Goal: Task Accomplishment & Management: Manage account settings

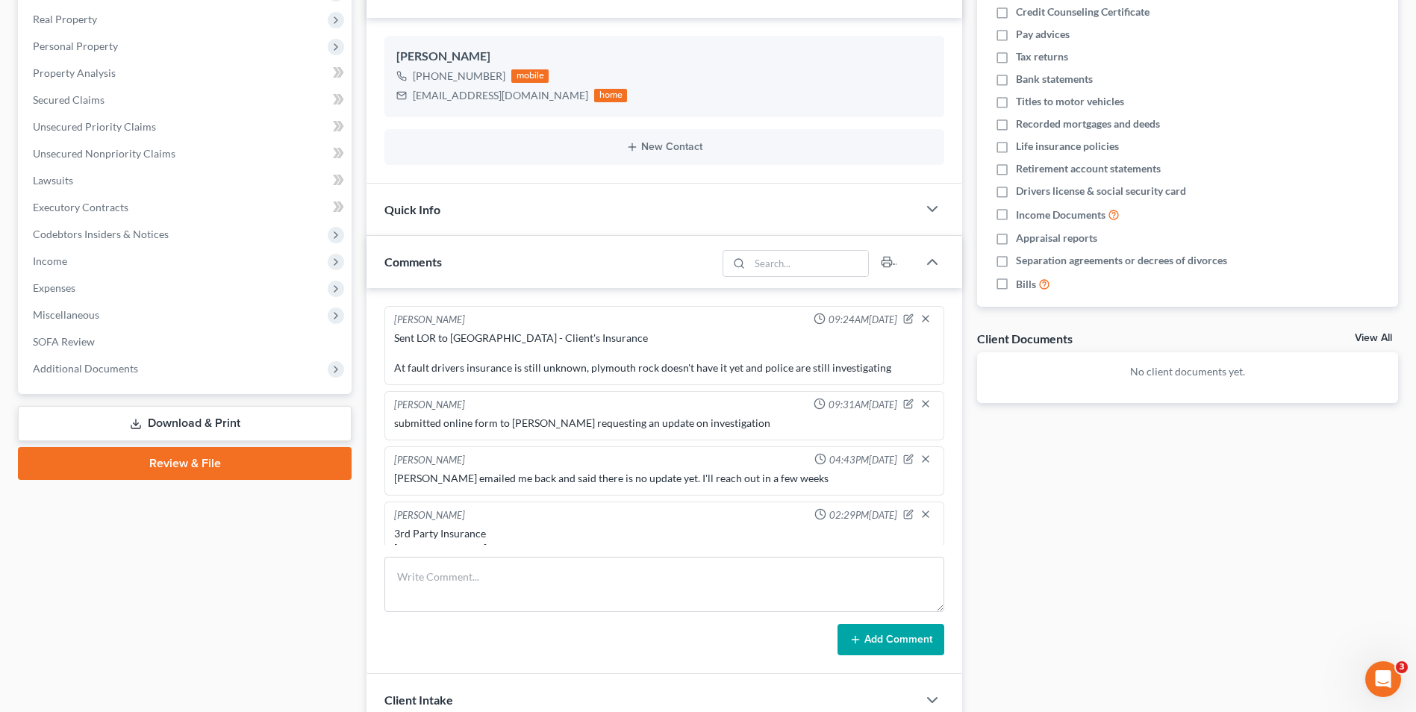
scroll to position [21, 0]
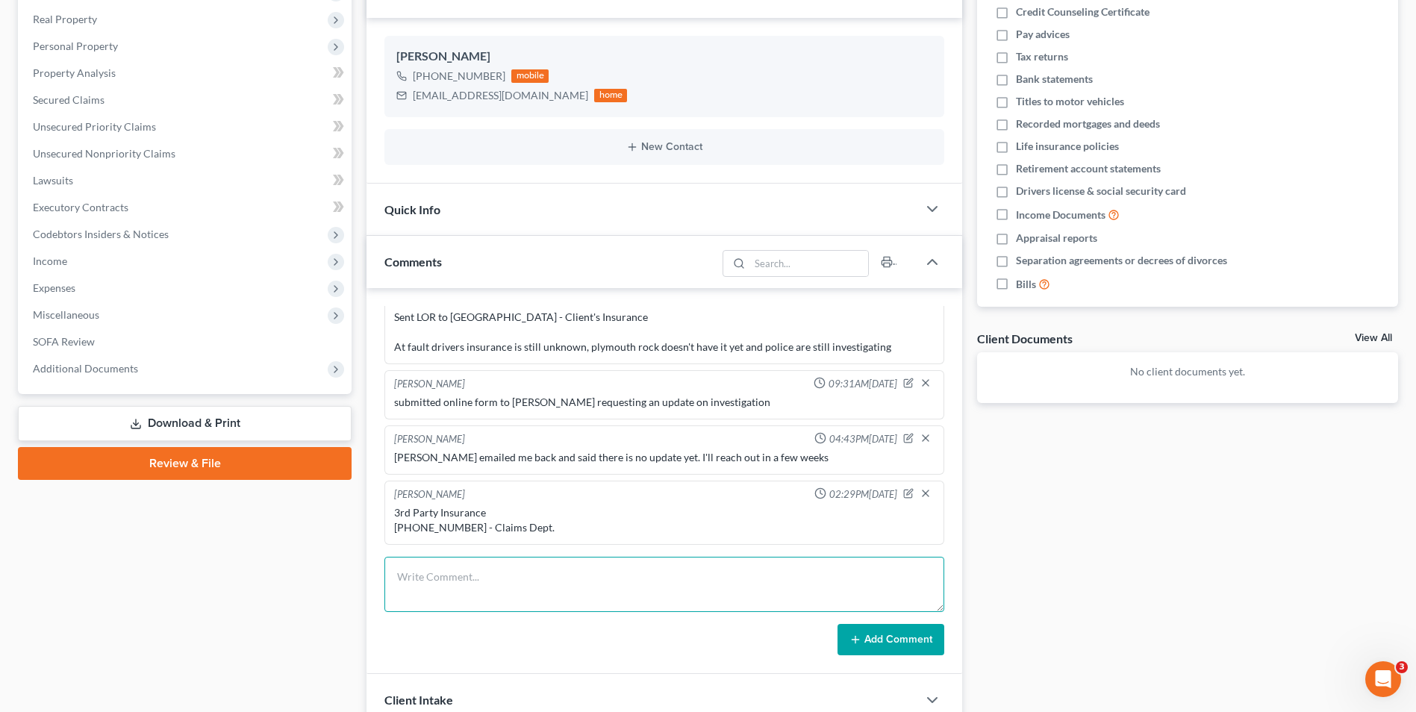
click at [524, 581] on textarea at bounding box center [664, 584] width 560 height 55
click at [498, 602] on textarea "[PHONE_NUMBER] - Segwick LOR: Claim# [PHONE_NUMBER]" at bounding box center [664, 584] width 560 height 55
click at [562, 600] on textarea "[PHONE_NUMBER] - Segwick LOR: Claim# [PHONE_NUMBER] Call back to get adjuster i…" at bounding box center [664, 584] width 560 height 55
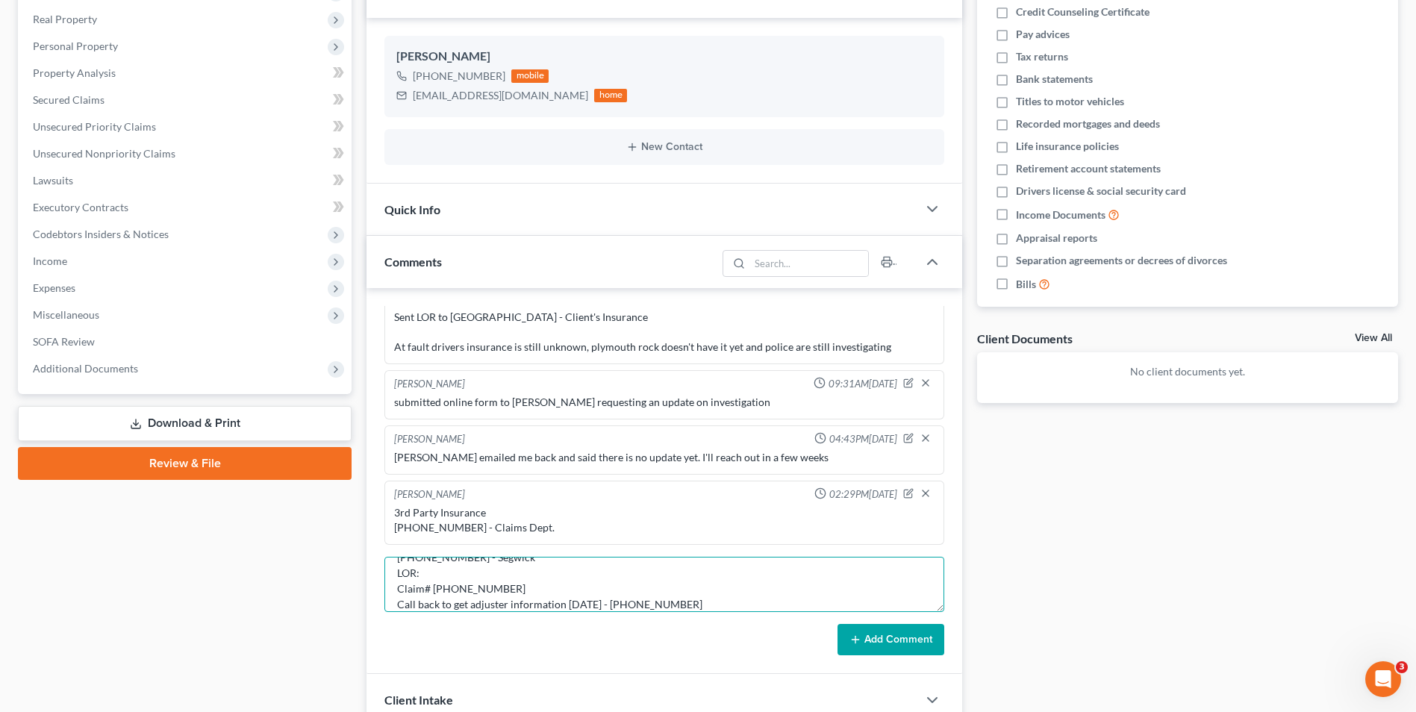
click at [696, 608] on textarea "[PHONE_NUMBER] - Segwick LOR: Claim# [PHONE_NUMBER] Call back to get adjuster i…" at bounding box center [664, 584] width 560 height 55
drag, startPoint x: 502, startPoint y: 570, endPoint x: 489, endPoint y: 572, distance: 13.5
click at [489, 572] on textarea "[PHONE_NUMBER] - Segwick LOR: Claim# [PHONE_NUMBER] Call back to get adjuster i…" at bounding box center [664, 584] width 560 height 55
click at [497, 573] on textarea "[PHONE_NUMBER] - Segwick LOR: Claim# [PHONE_NUMBER] Call back to get adjuster i…" at bounding box center [664, 584] width 560 height 55
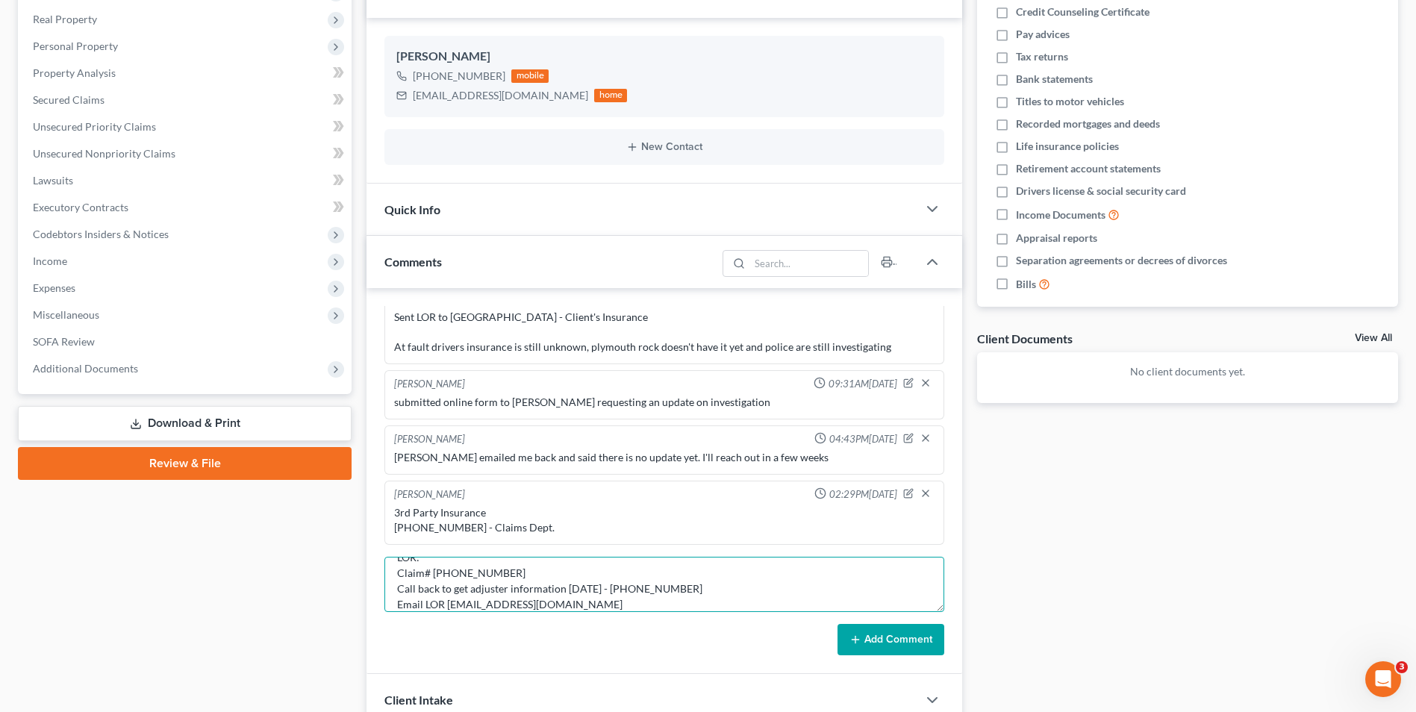
click at [496, 570] on textarea "[PHONE_NUMBER] - Segwick LOR: Claim# [PHONE_NUMBER] Call back to get adjuster i…" at bounding box center [664, 584] width 560 height 55
click at [426, 582] on textarea "[PHONE_NUMBER] - Segwick LOR: Claim# [PHONE_NUMBER] Call back to get adjuster i…" at bounding box center [664, 584] width 560 height 55
click at [434, 588] on textarea "[PHONE_NUMBER] - Segwick LOR: Claim# [PHONE_NUMBER] Call back to get adjuster i…" at bounding box center [664, 584] width 560 height 55
drag, startPoint x: 432, startPoint y: 594, endPoint x: 375, endPoint y: 573, distance: 61.2
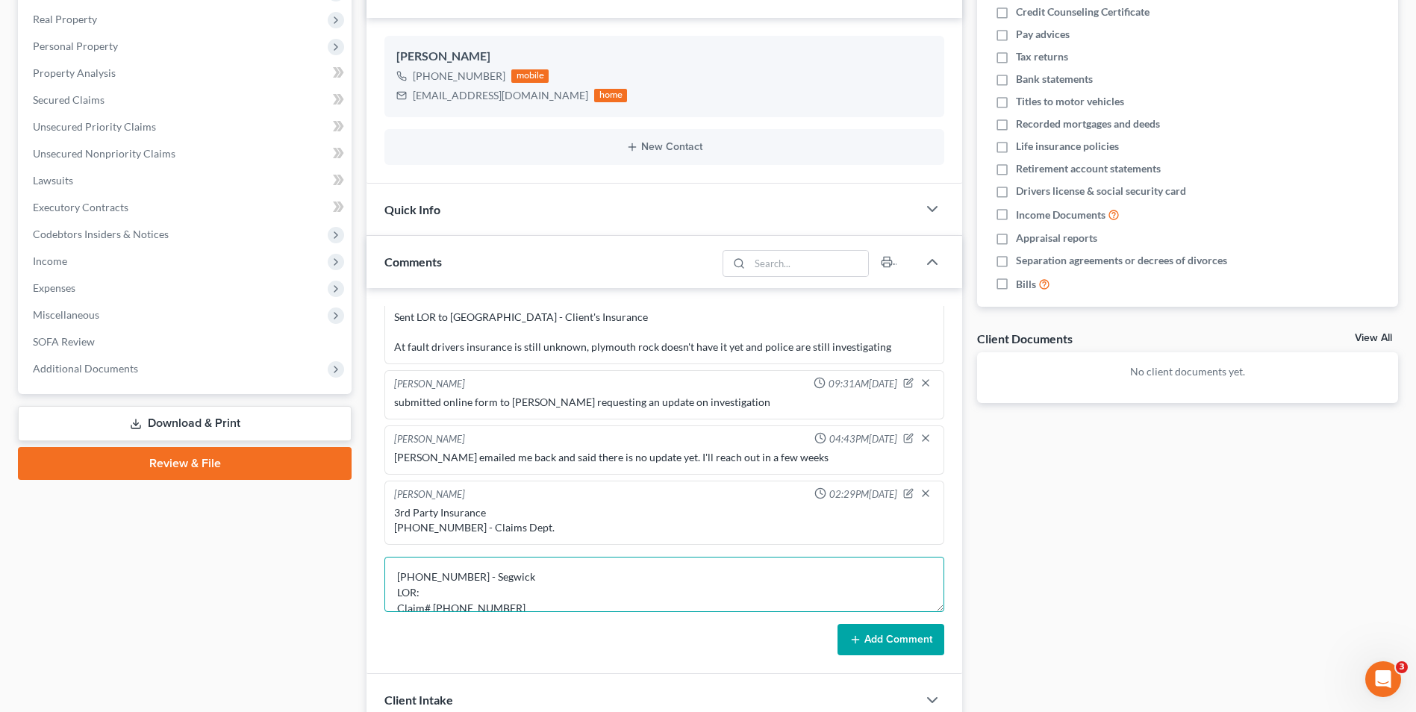
click at [375, 573] on div "[PERSON_NAME] 09:24AM[DATE] Sent LOR to [GEOGRAPHIC_DATA] - Client's Insurance …" at bounding box center [665, 481] width 596 height 386
type textarea "Called Sedgwick Claim# [PHONE_NUMBER] Call back to get adjuster information [DA…"
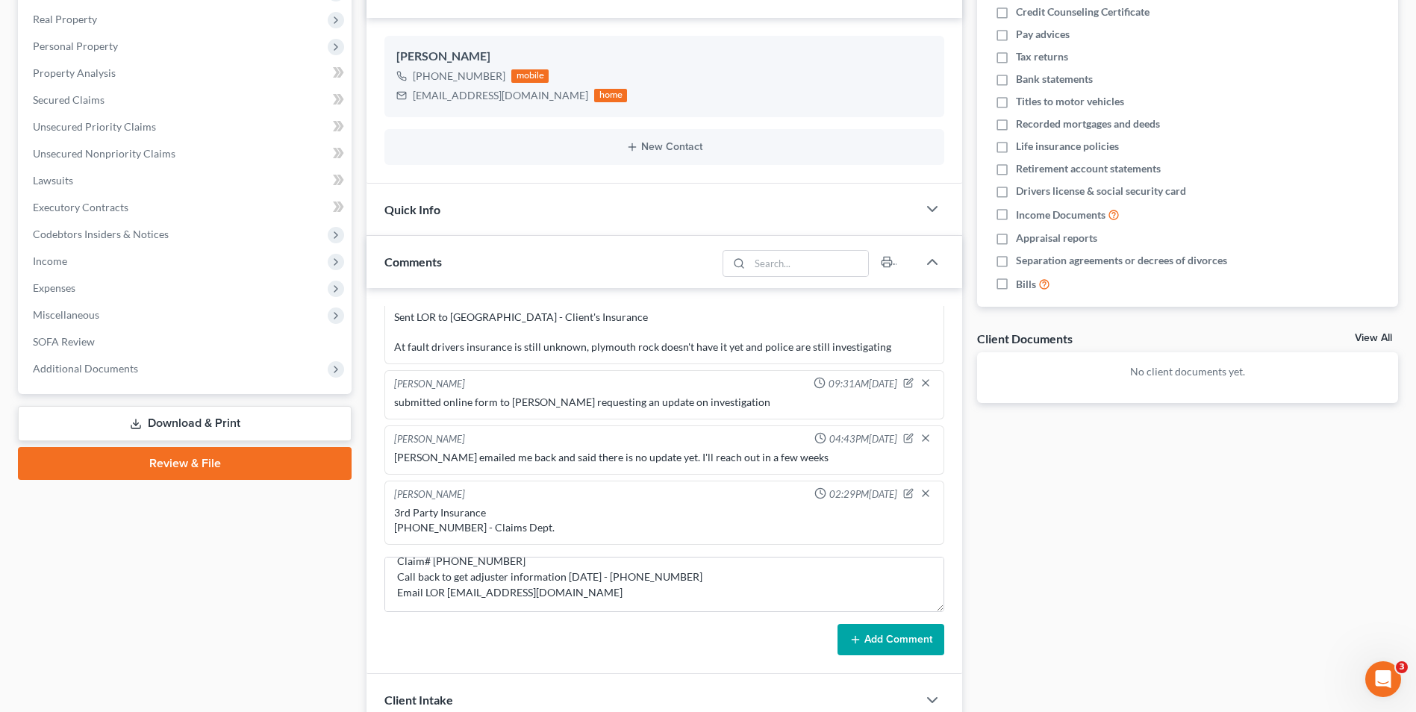
click at [912, 641] on button "Add Comment" at bounding box center [891, 639] width 107 height 31
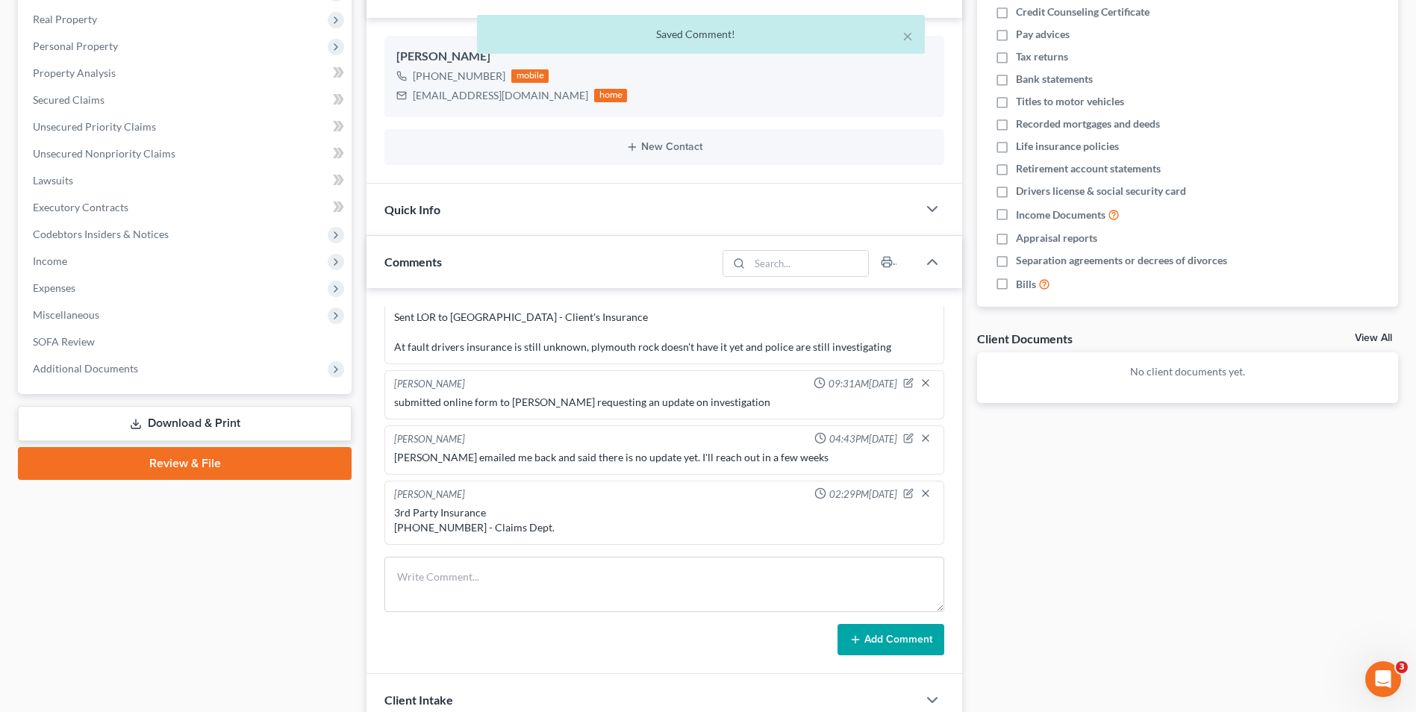
scroll to position [121, 0]
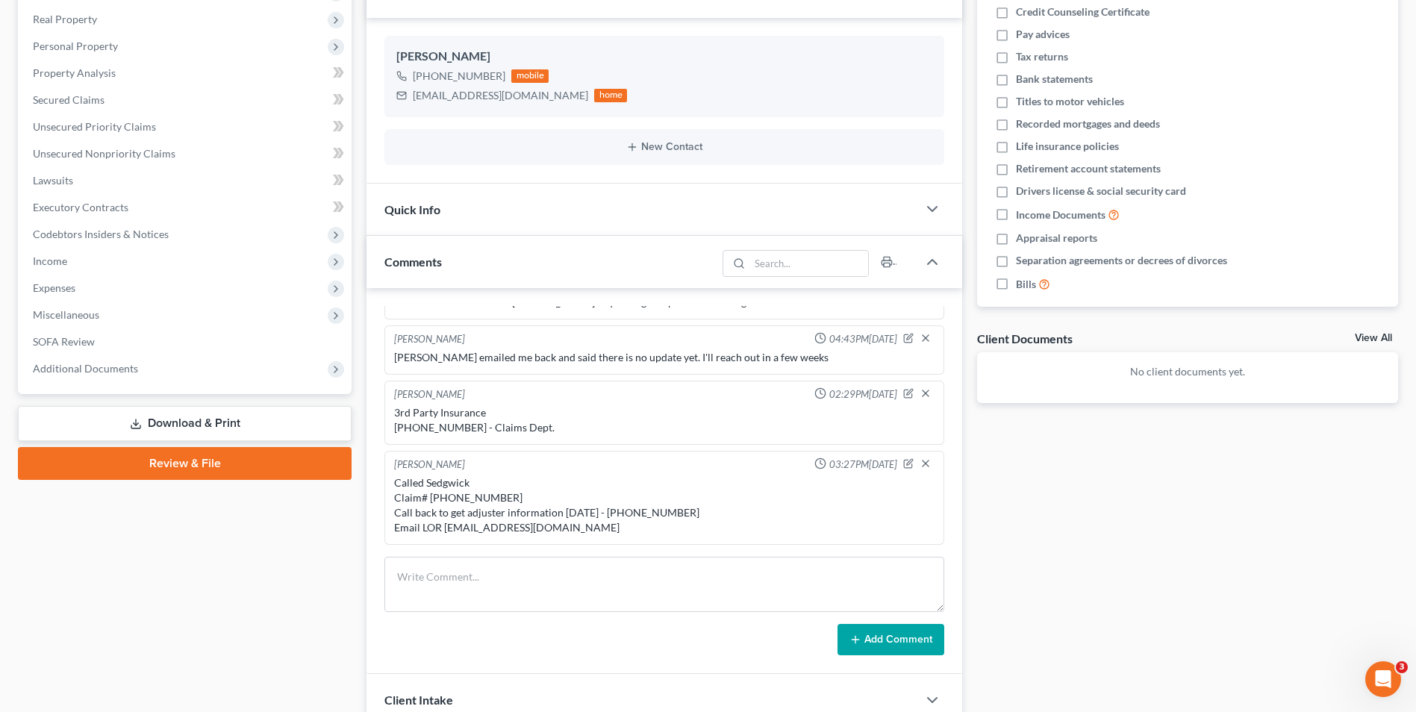
click at [1063, 554] on div "Docs Tasks Events Fees Timer 0% Completed Nothing here yet! Credit Counseling C…" at bounding box center [1188, 346] width 436 height 866
drag, startPoint x: 443, startPoint y: 530, endPoint x: 548, endPoint y: 523, distance: 104.7
click at [548, 523] on div "Called Sedgwick Claim# [PHONE_NUMBER] Call back to get adjuster information [DA…" at bounding box center [664, 505] width 540 height 60
copy div "[EMAIL_ADDRESS][DOMAIN_NAME]"
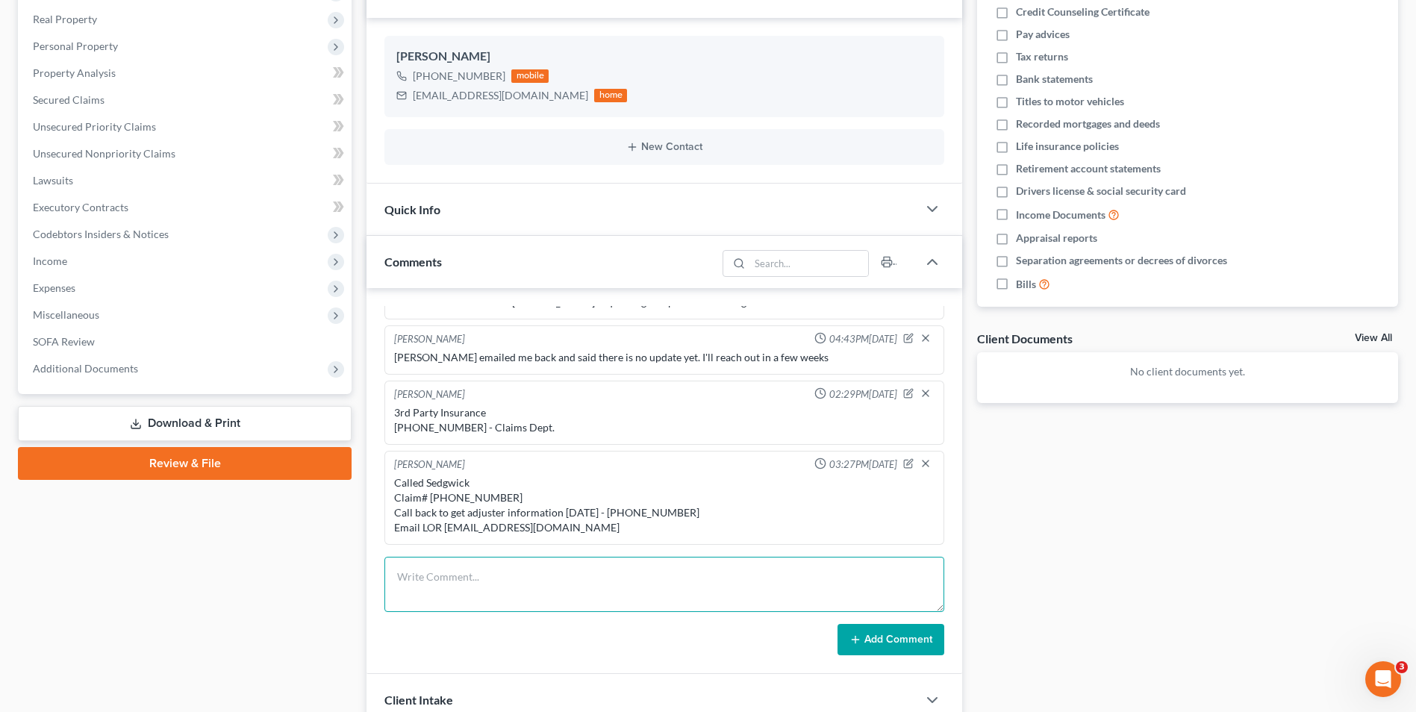
drag, startPoint x: 580, startPoint y: 607, endPoint x: 470, endPoint y: 594, distance: 110.5
click at [580, 607] on textarea at bounding box center [664, 584] width 560 height 55
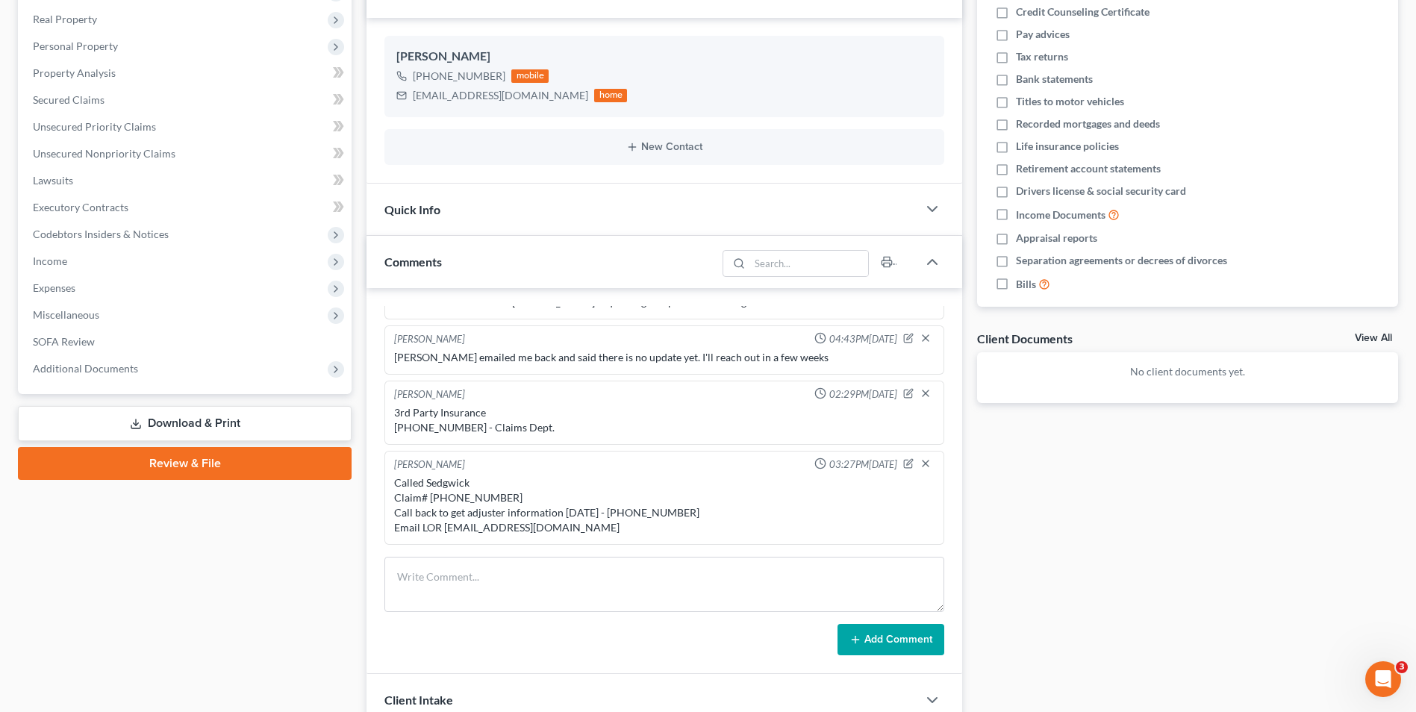
click at [903, 469] on div at bounding box center [920, 465] width 34 height 15
click at [903, 467] on div at bounding box center [920, 465] width 34 height 15
click at [903, 464] on icon "button" at bounding box center [908, 463] width 10 height 10
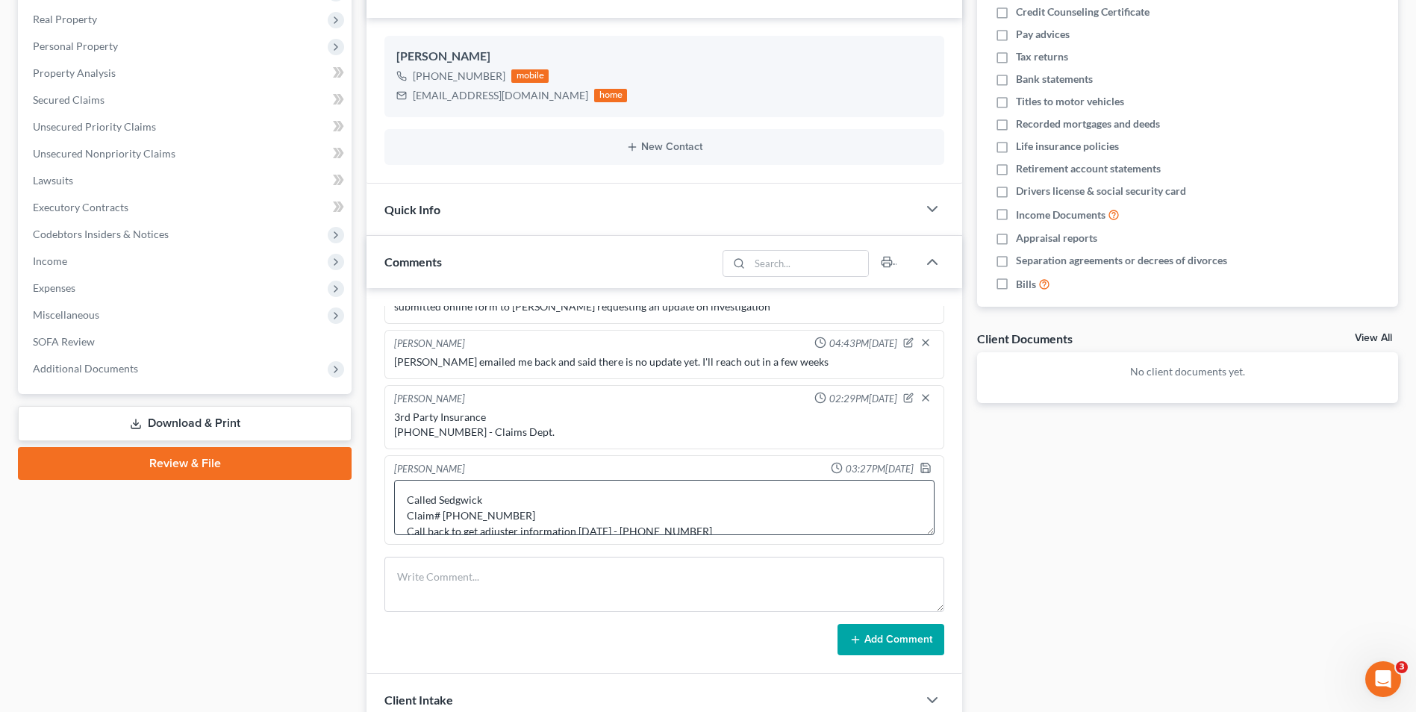
scroll to position [116, 0]
click at [502, 498] on textarea "Called Sedgwick Claim# [PHONE_NUMBER] Call back to get adjuster information [DA…" at bounding box center [664, 507] width 540 height 55
type textarea "Called Sedgwick - Insurance for Budget Claim# [PHONE_NUMBER] Call back to get a…"
click at [920, 464] on icon "button" at bounding box center [926, 468] width 12 height 12
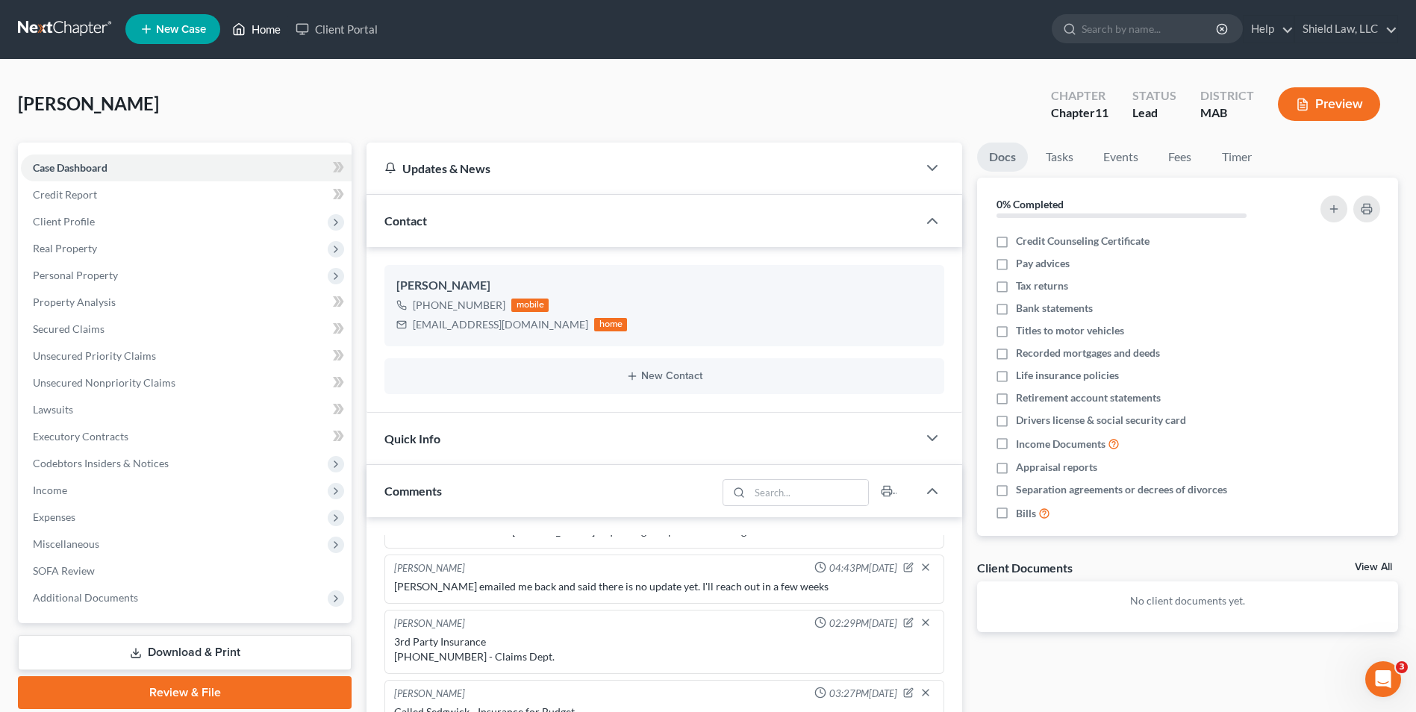
scroll to position [0, 0]
drag, startPoint x: 280, startPoint y: 35, endPoint x: 611, endPoint y: 100, distance: 337.0
click at [278, 35] on link "Home" at bounding box center [256, 29] width 63 height 27
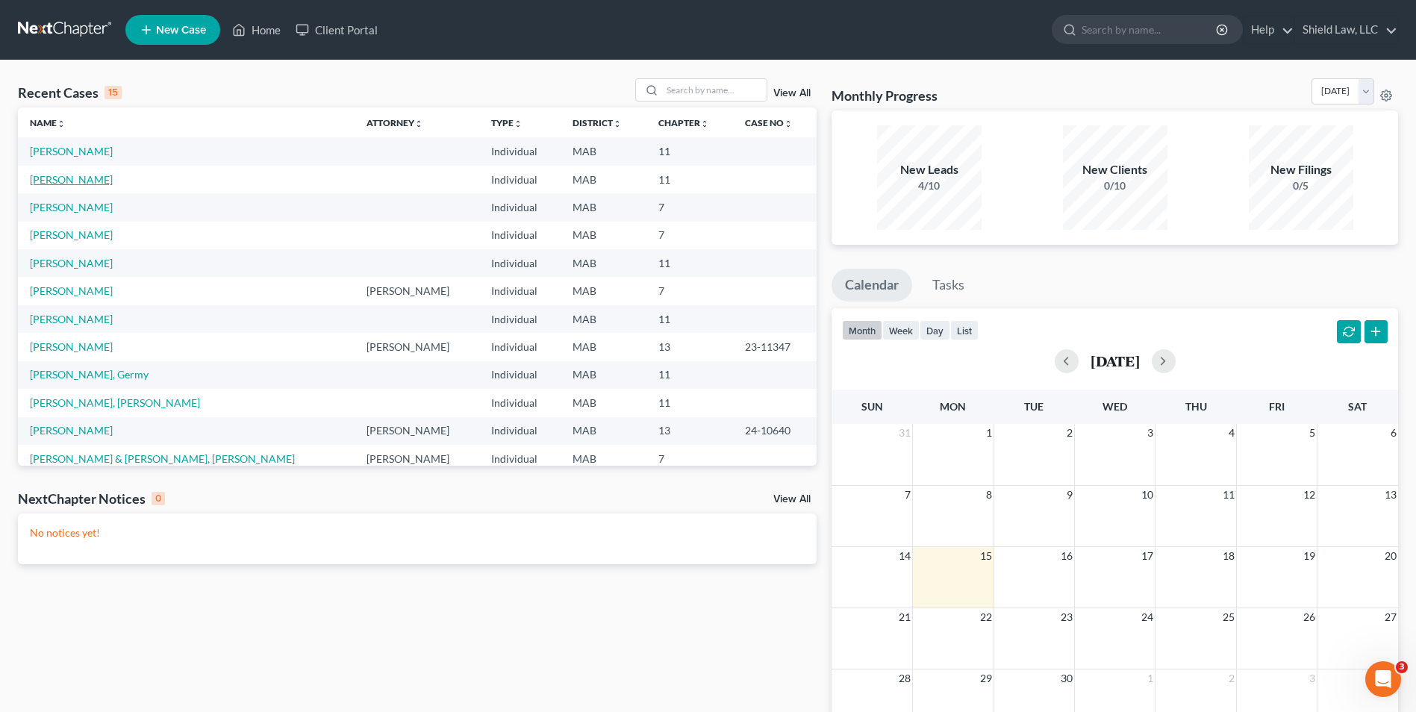
click at [81, 178] on link "[PERSON_NAME]" at bounding box center [71, 179] width 83 height 13
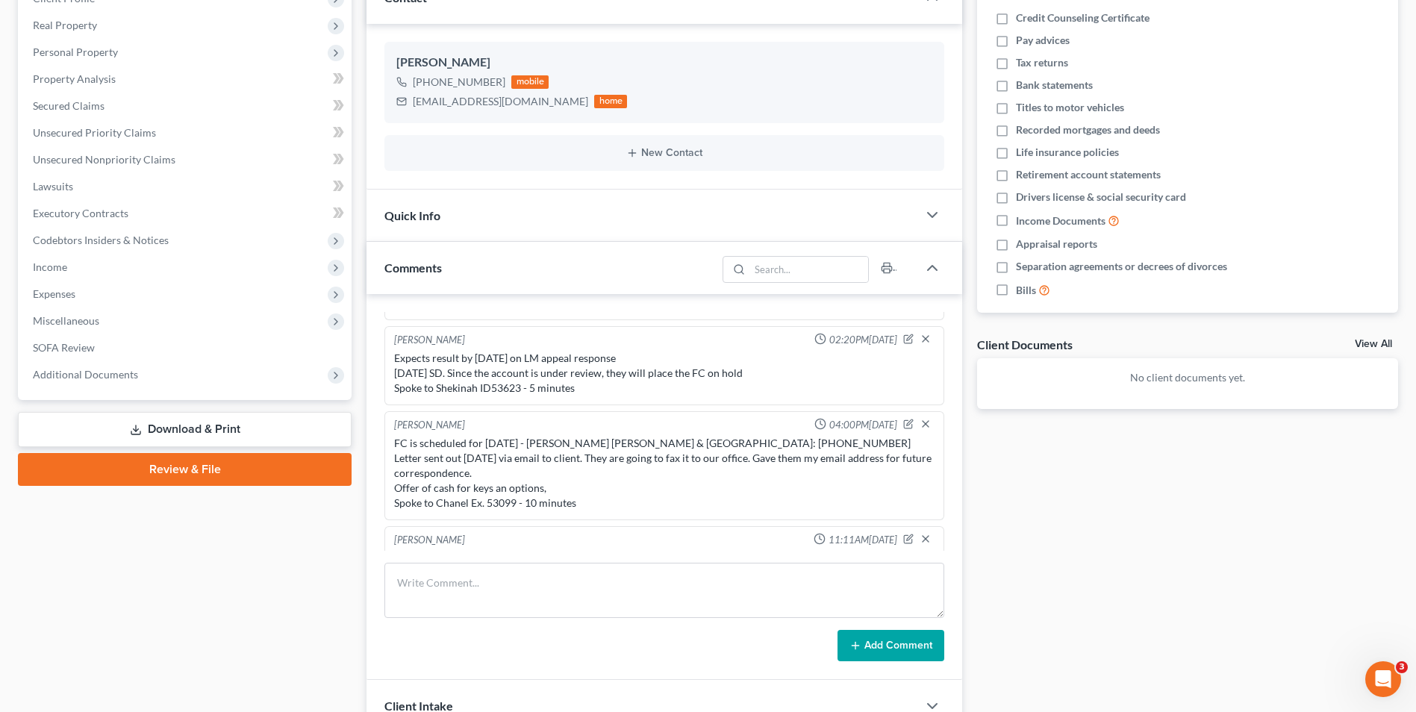
scroll to position [1265, 0]
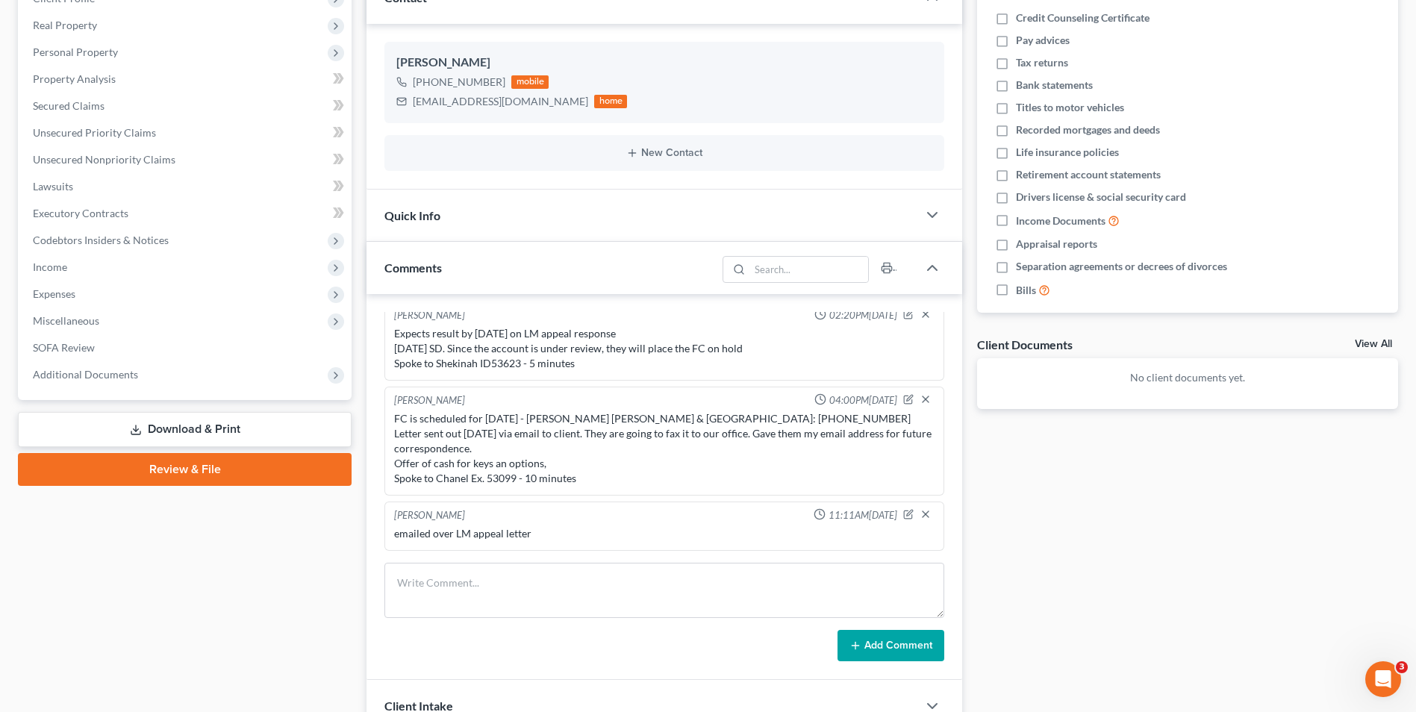
click at [1070, 514] on div "Docs Tasks Events Fees Timer 0% Completed Nothing here yet! Credit Counseling C…" at bounding box center [1188, 352] width 436 height 866
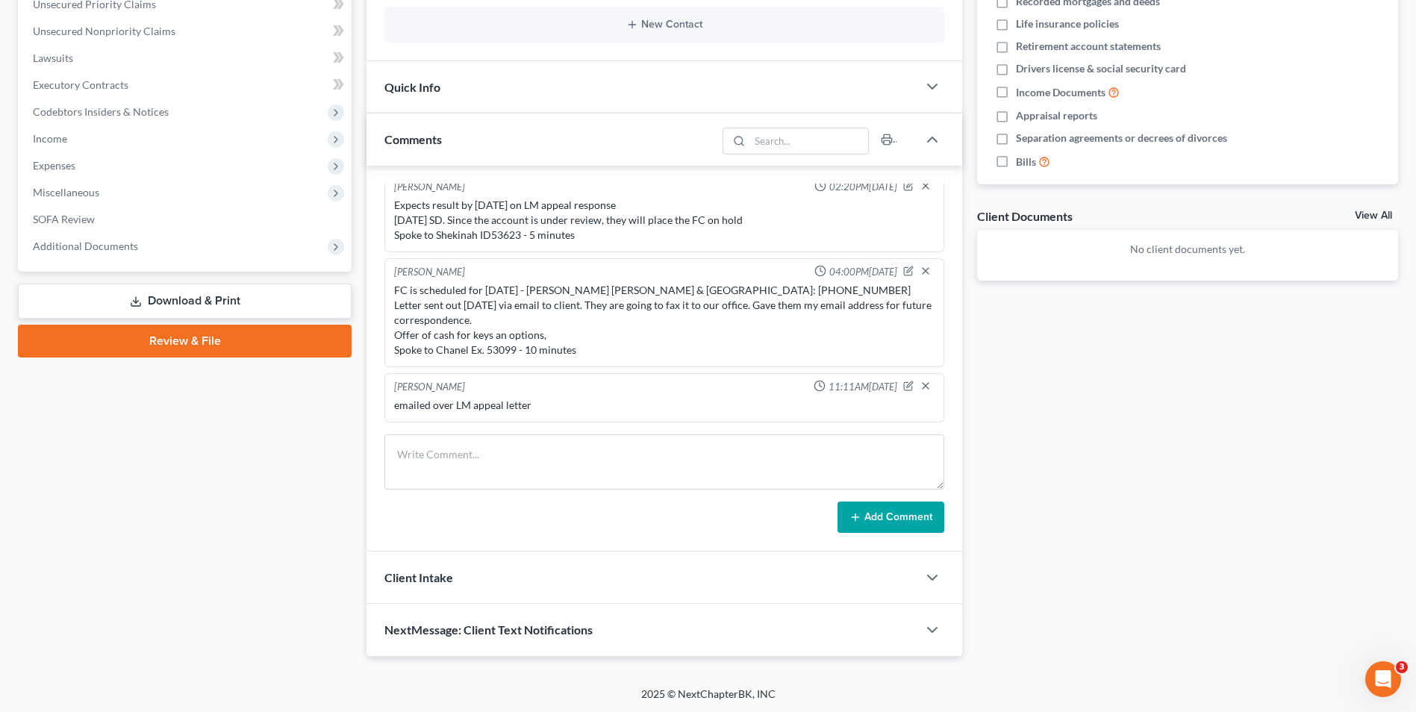
scroll to position [354, 0]
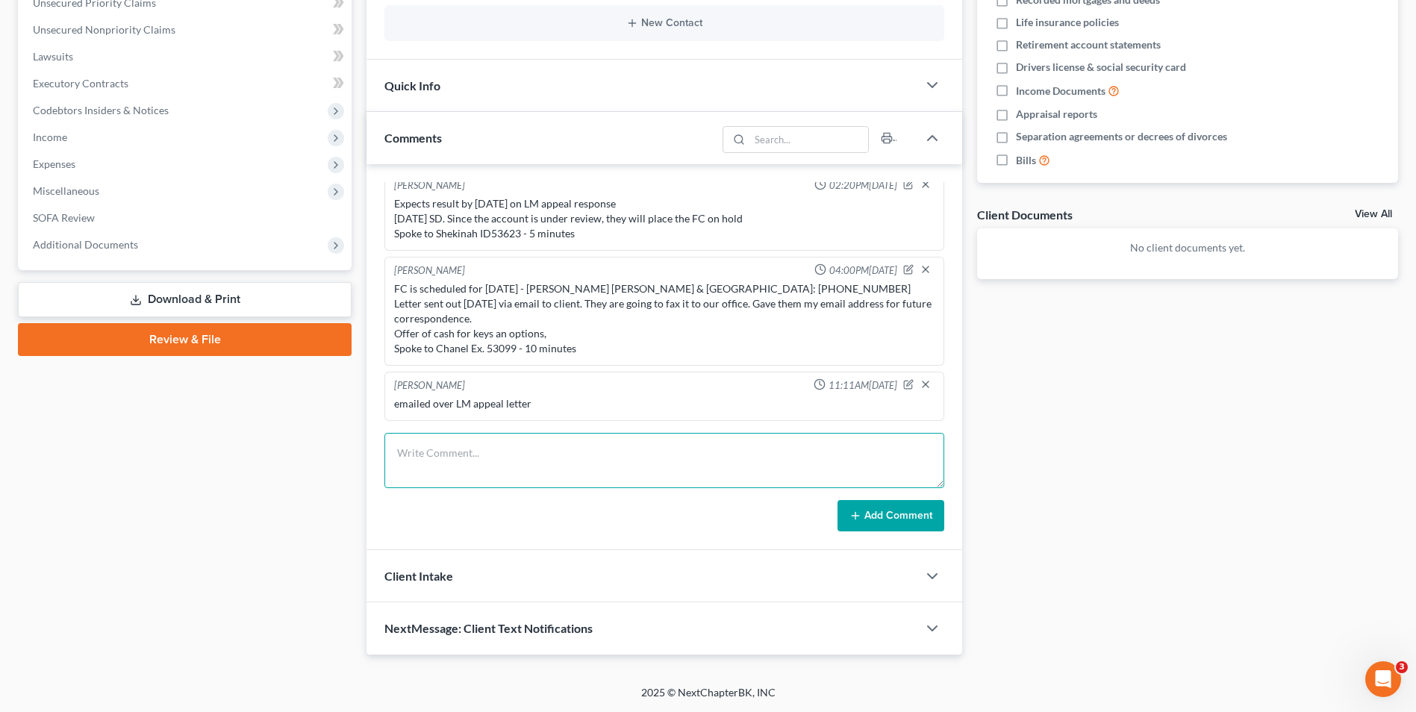
click at [520, 464] on textarea at bounding box center [664, 460] width 560 height 55
click at [558, 476] on textarea "LM is still under review - opened 9/11 FC is still scheduled for 10/15" at bounding box center [664, 460] width 560 height 55
click at [574, 449] on textarea "LM is still under review - opened 9/11 FC is still scheduled for 10/15" at bounding box center [664, 460] width 560 height 55
drag, startPoint x: 511, startPoint y: 452, endPoint x: 629, endPoint y: 439, distance: 118.6
click at [513, 451] on textarea "LM is still under review - opened 9/11 FC is still scheduled for 10/15" at bounding box center [664, 460] width 560 height 55
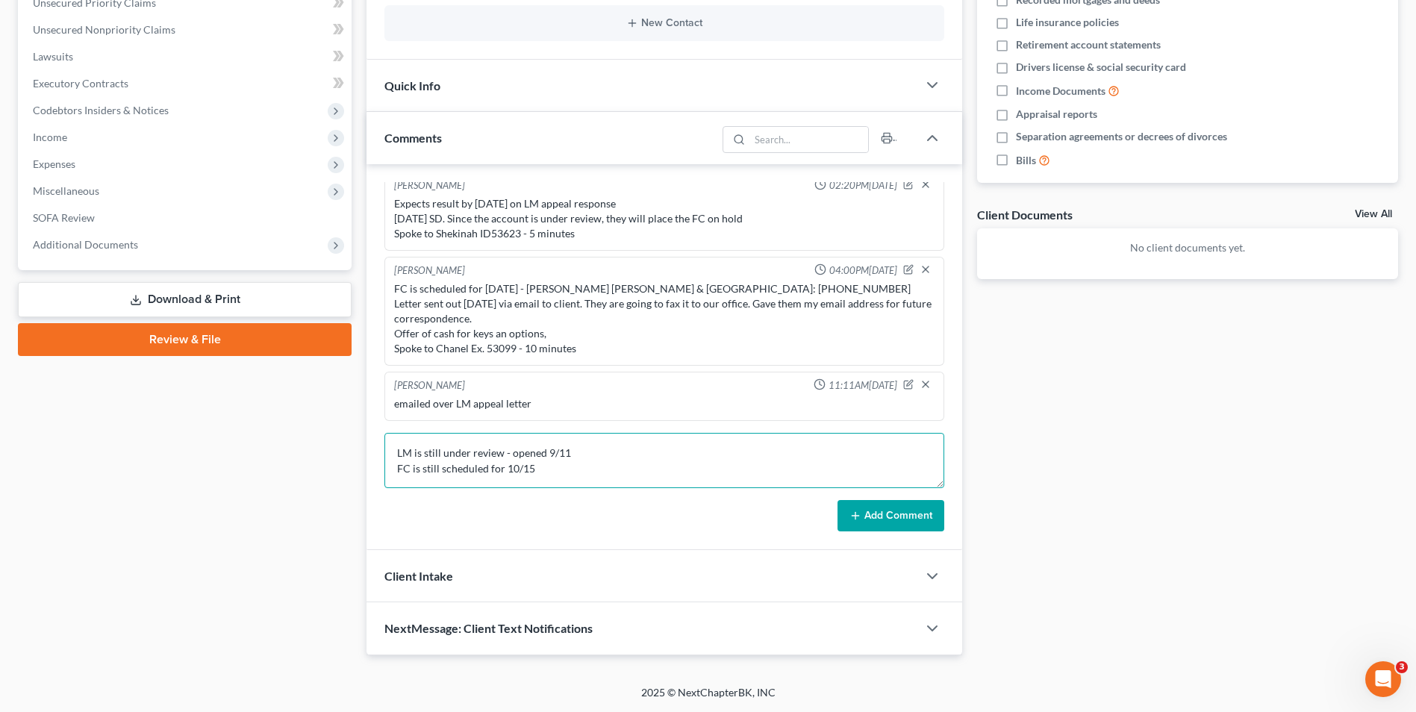
click at [510, 450] on textarea "LM is still under review - opened 9/11 FC is still scheduled for 10/15" at bounding box center [664, 460] width 560 height 55
click at [608, 452] on textarea "LM is still under review - review opened 9/11 FC is still scheduled for 10/15" at bounding box center [664, 460] width 560 height 55
click at [549, 469] on textarea "LM is still under review - review opened 9/11 FC is still scheduled for 10/15" at bounding box center [664, 460] width 560 height 55
click at [626, 448] on textarea "LM is still under review - review opened 9/11 FC is still scheduled for 10/15 S…" at bounding box center [664, 460] width 560 height 55
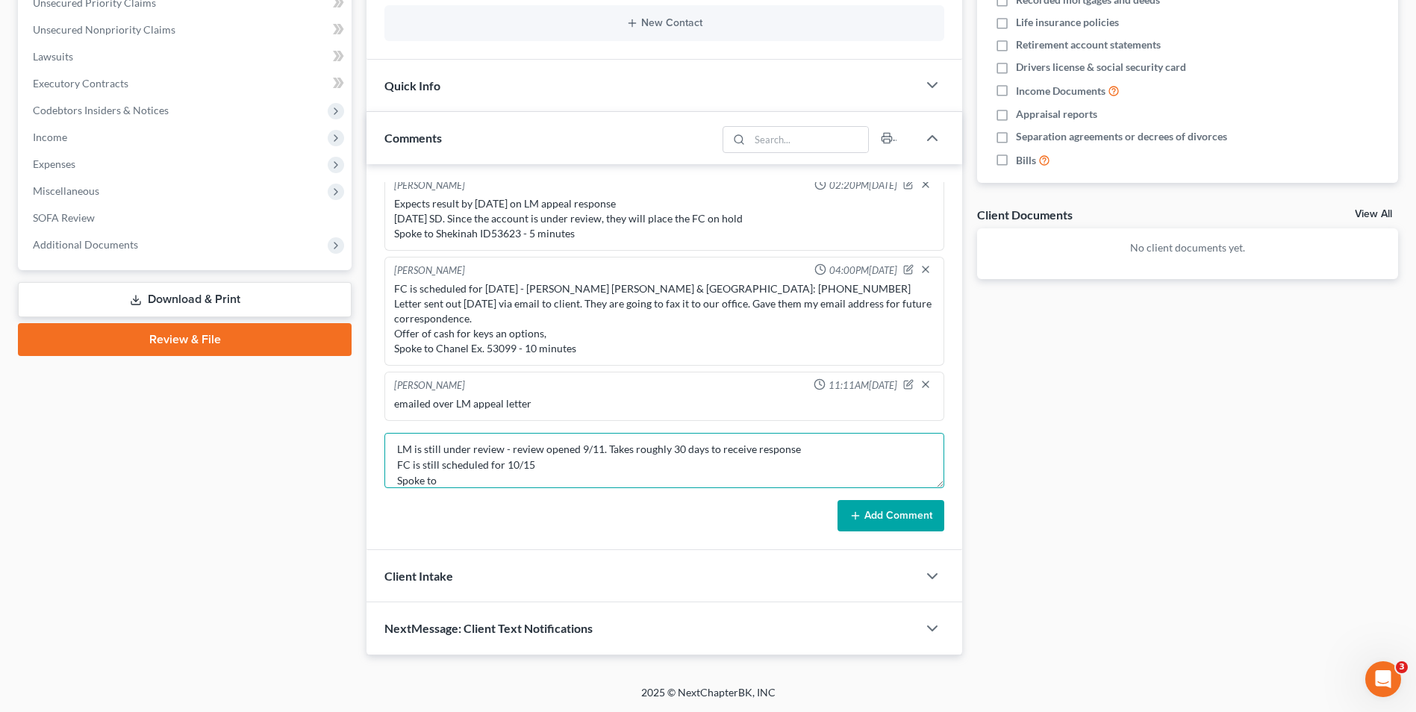
click at [516, 485] on textarea "LM is still under review - review opened 9/11. Takes roughly 30 days to receive…" at bounding box center [664, 460] width 560 height 55
type textarea "LM is still under review - review opened 9/11. Takes roughly 30 days to receive…"
click at [874, 504] on button "Add Comment" at bounding box center [891, 515] width 107 height 31
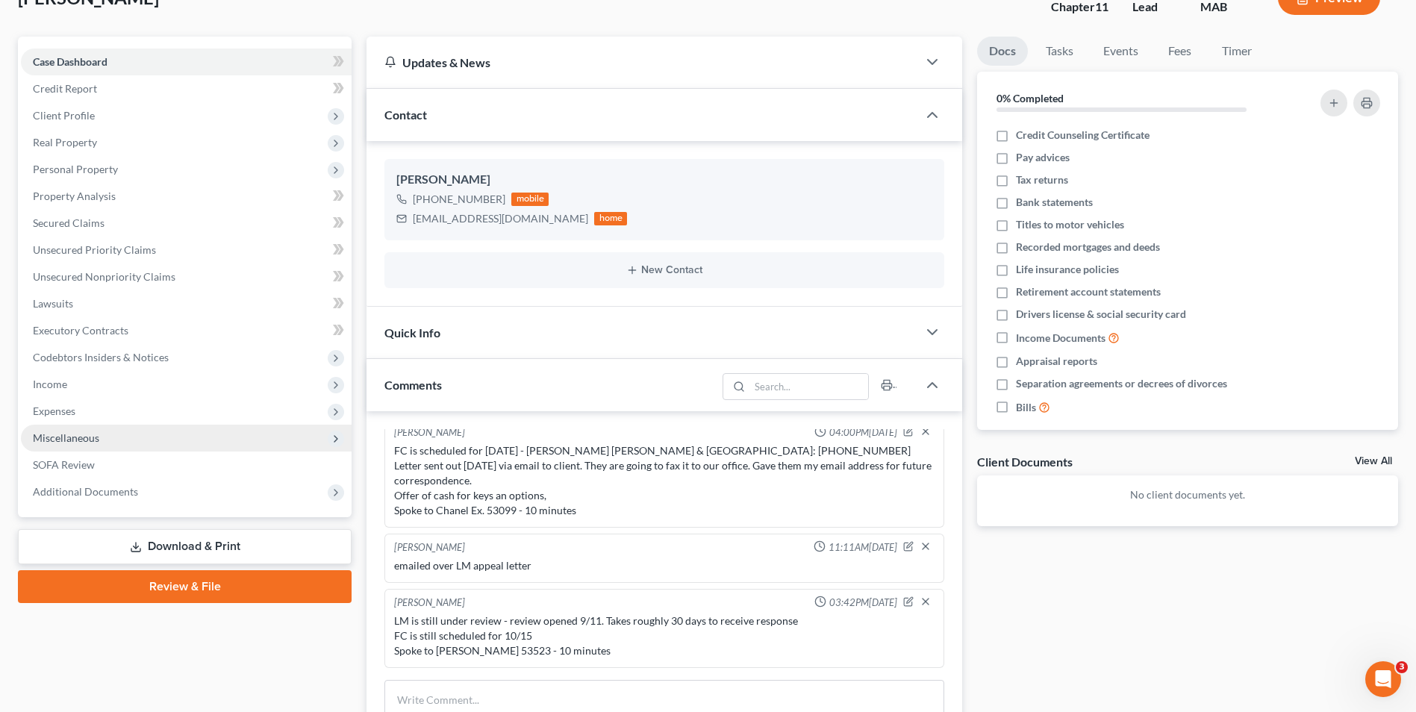
scroll to position [0, 0]
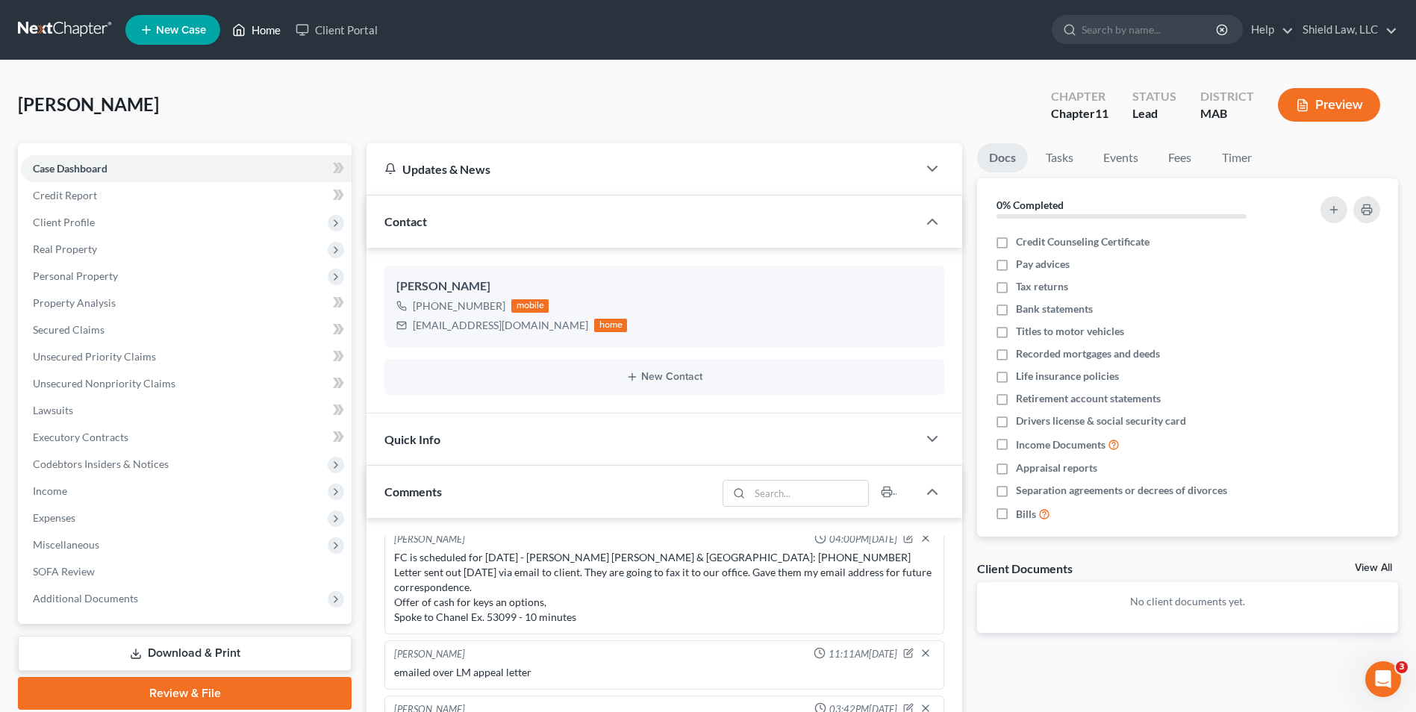
click at [255, 26] on link "Home" at bounding box center [256, 29] width 63 height 27
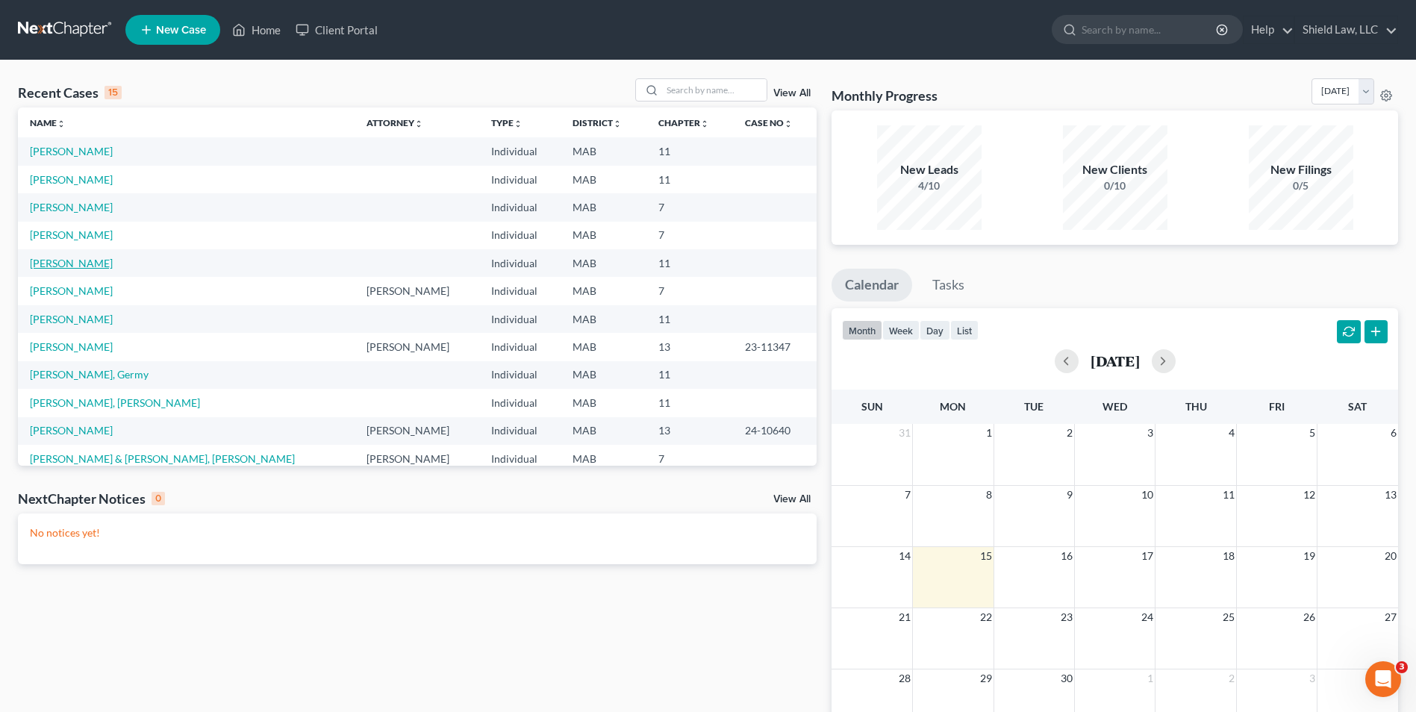
drag, startPoint x: 64, startPoint y: 268, endPoint x: 80, endPoint y: 268, distance: 15.7
click at [64, 268] on link "[PERSON_NAME]" at bounding box center [71, 263] width 83 height 13
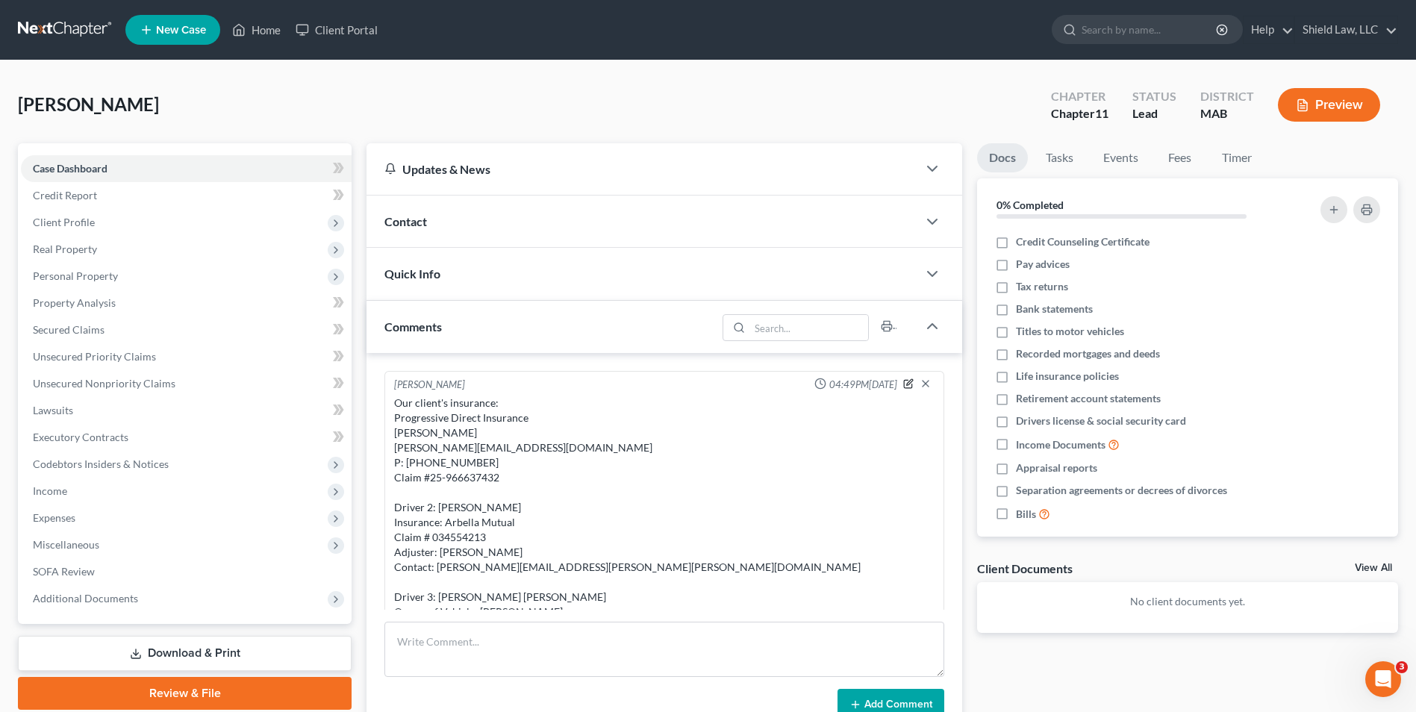
click at [903, 387] on icon "button" at bounding box center [908, 383] width 10 height 10
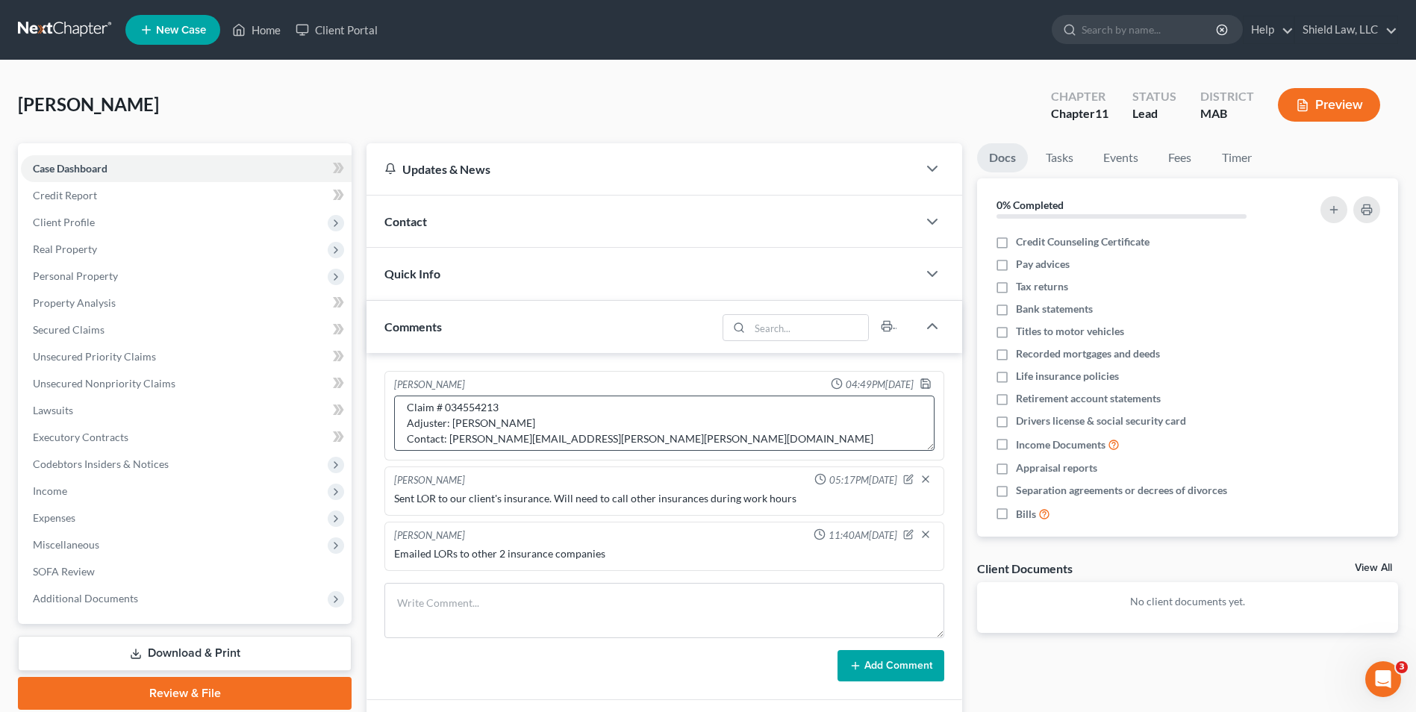
scroll to position [224, 0]
click at [610, 420] on textarea "Our client's insurance: Progressive Direct Insurance [PERSON_NAME] [PERSON_NAME…" at bounding box center [664, 423] width 540 height 55
type textarea "Our client's insurance: Progressive Direct Insurance [PERSON_NAME] [PERSON_NAME…"
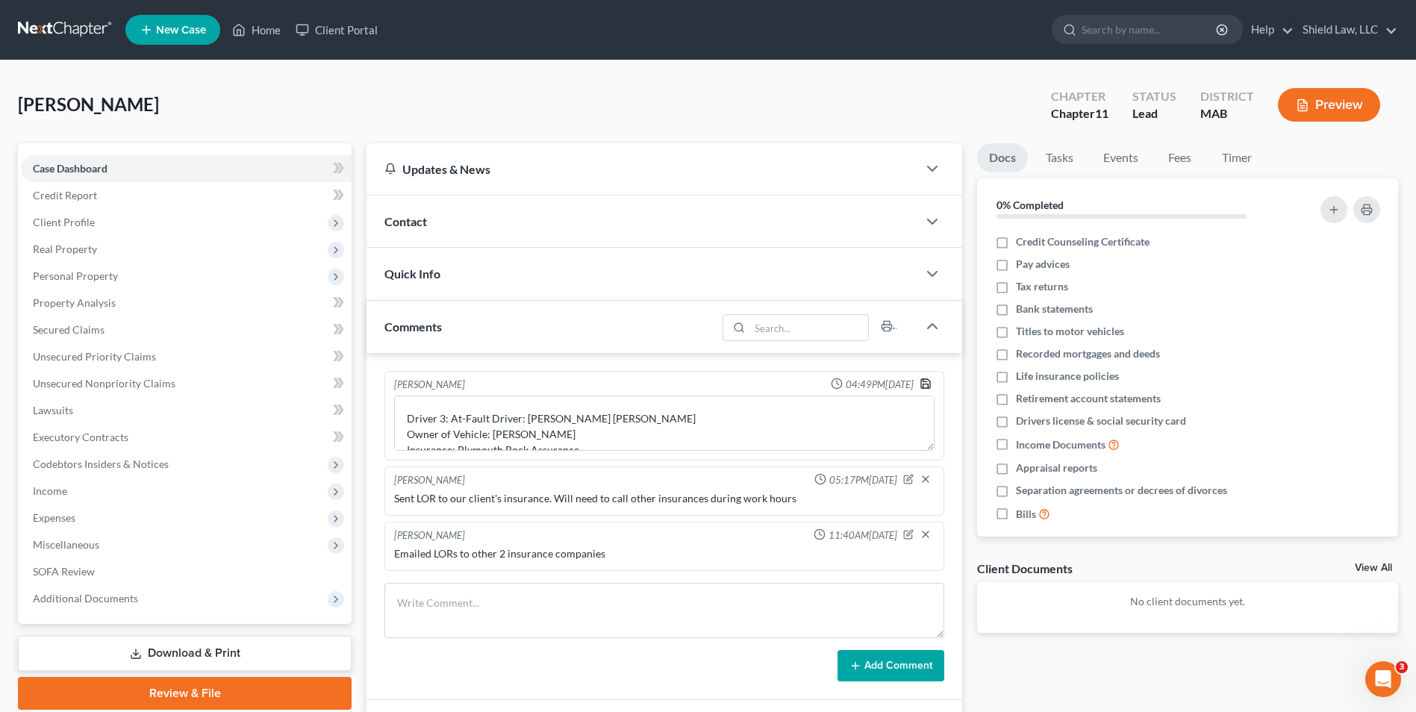
click at [923, 381] on polyline "button" at bounding box center [925, 380] width 4 height 2
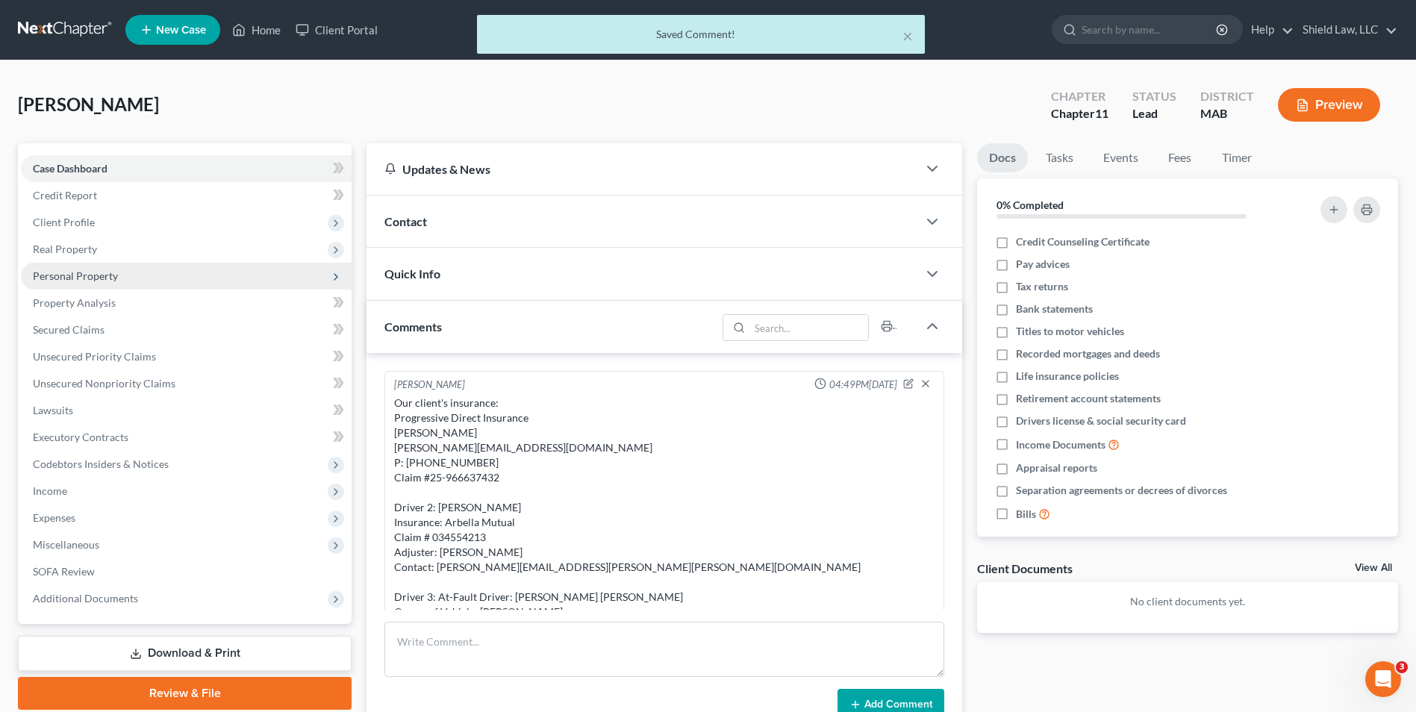
scroll to position [190, 0]
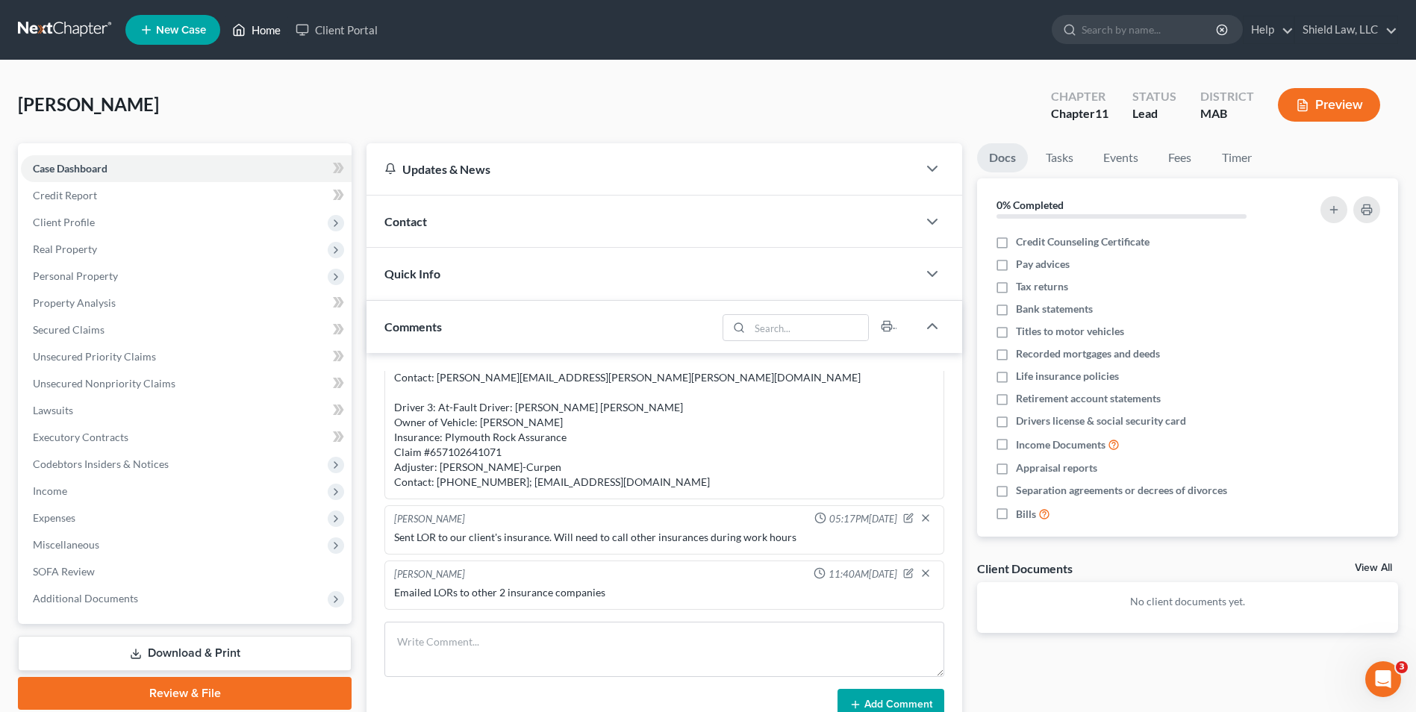
click at [272, 28] on link "Home" at bounding box center [256, 29] width 63 height 27
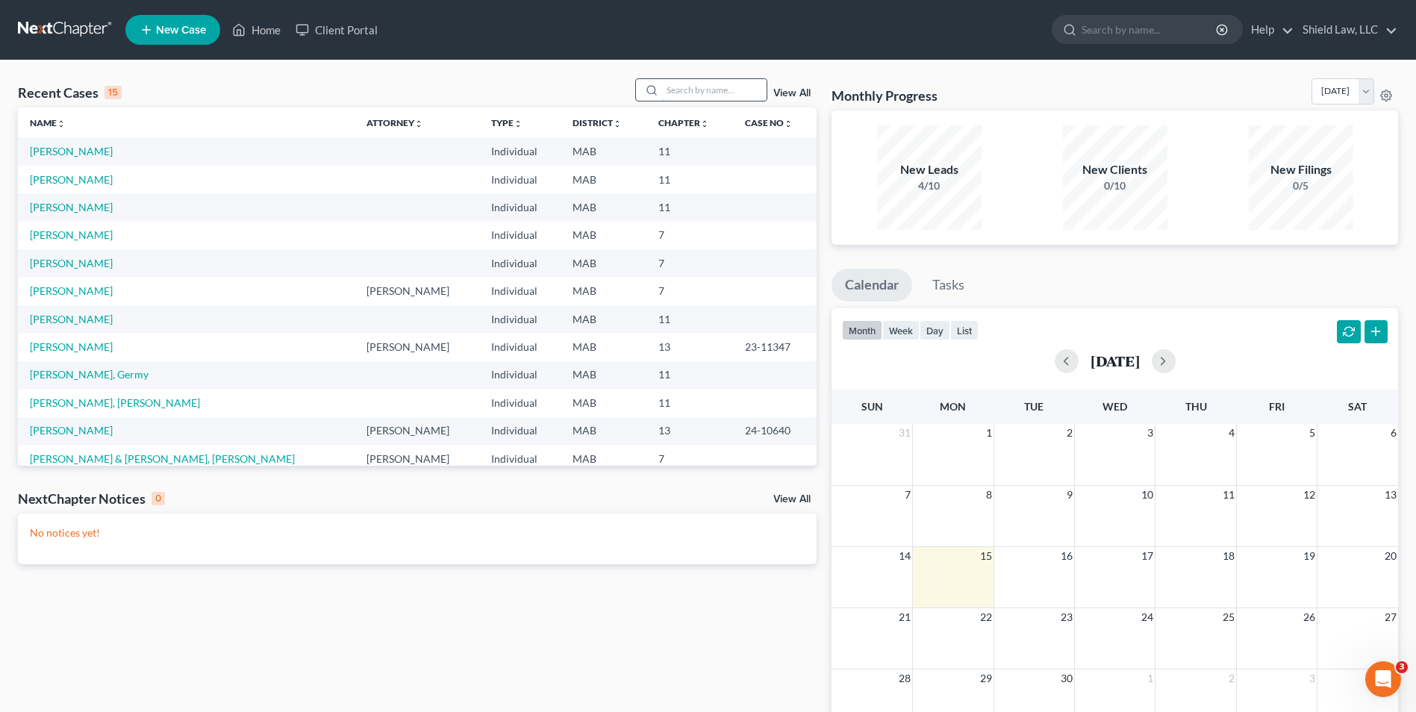
click at [722, 85] on input "search" at bounding box center [714, 90] width 105 height 22
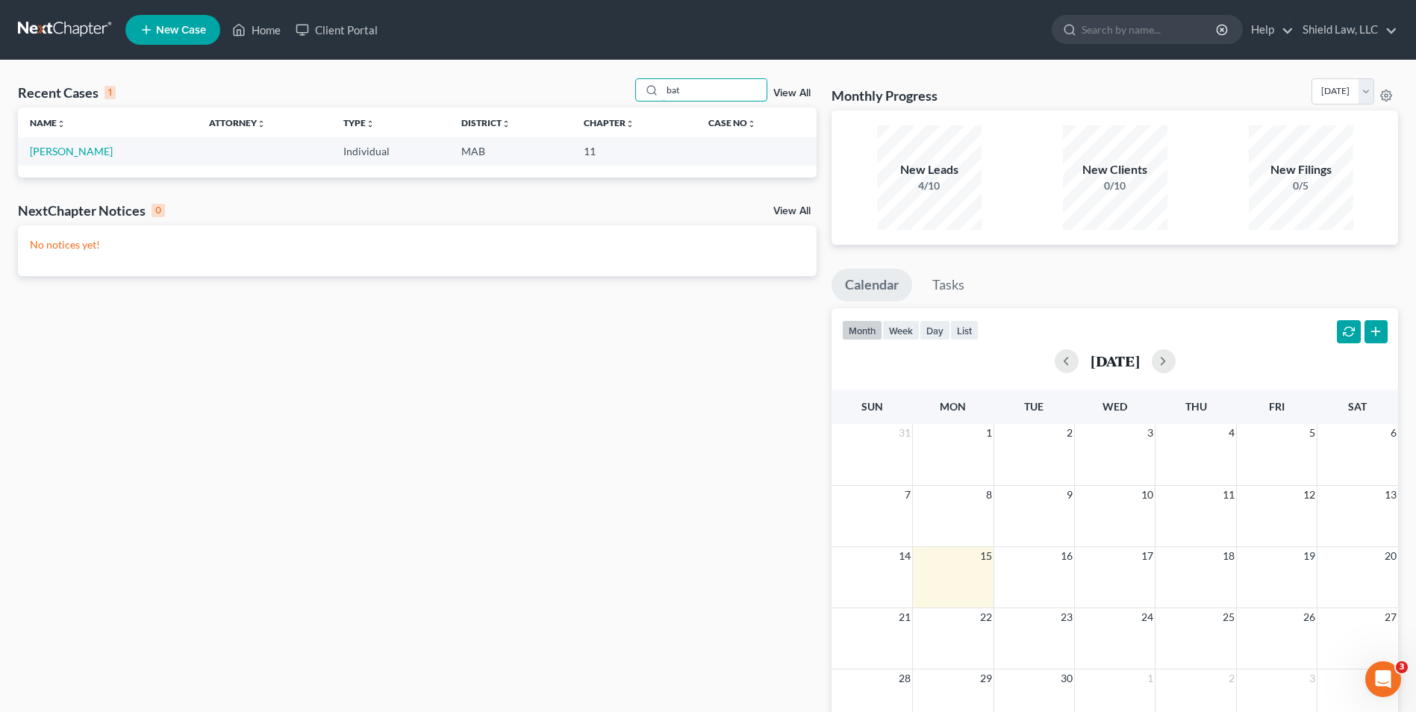
drag, startPoint x: 705, startPoint y: 89, endPoint x: 620, endPoint y: 87, distance: 85.1
click at [621, 87] on div "Recent Cases 1 bat View All" at bounding box center [417, 92] width 799 height 29
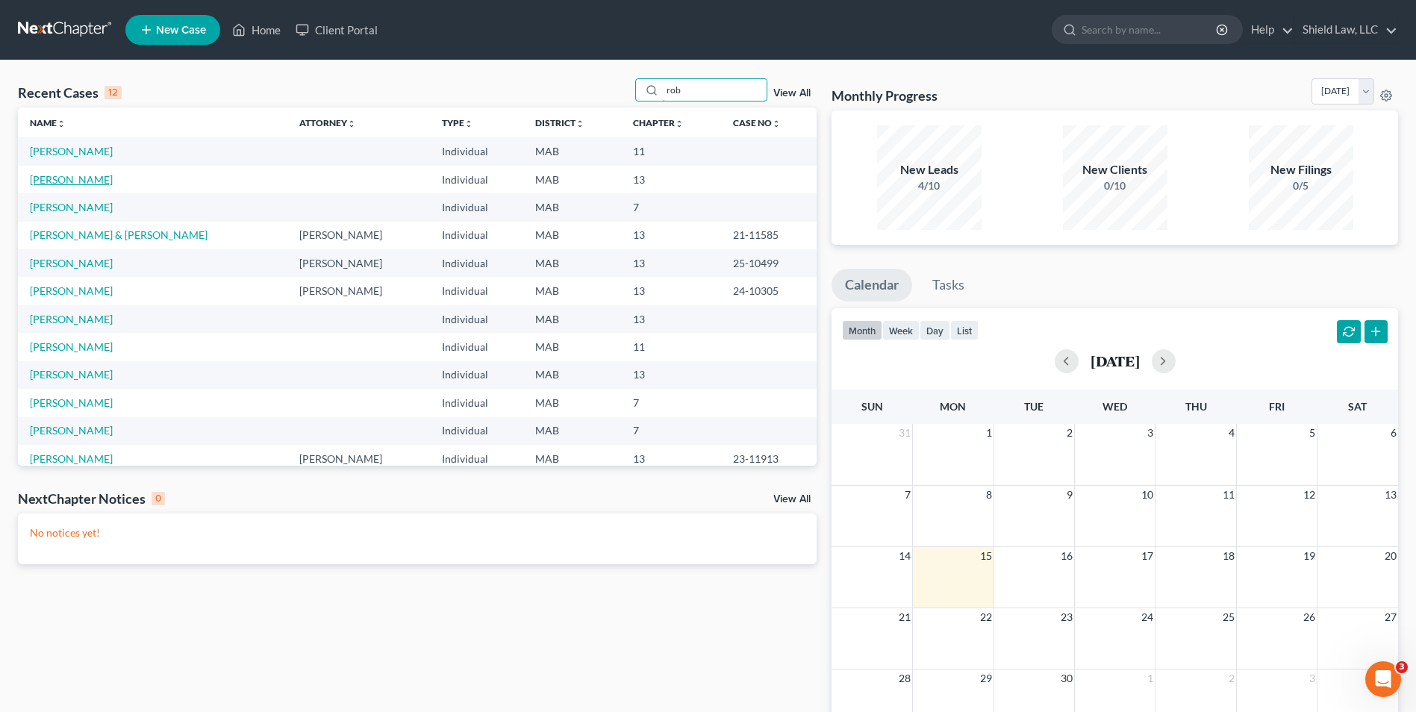
type input "rob"
click at [105, 178] on link "[PERSON_NAME]" at bounding box center [71, 179] width 83 height 13
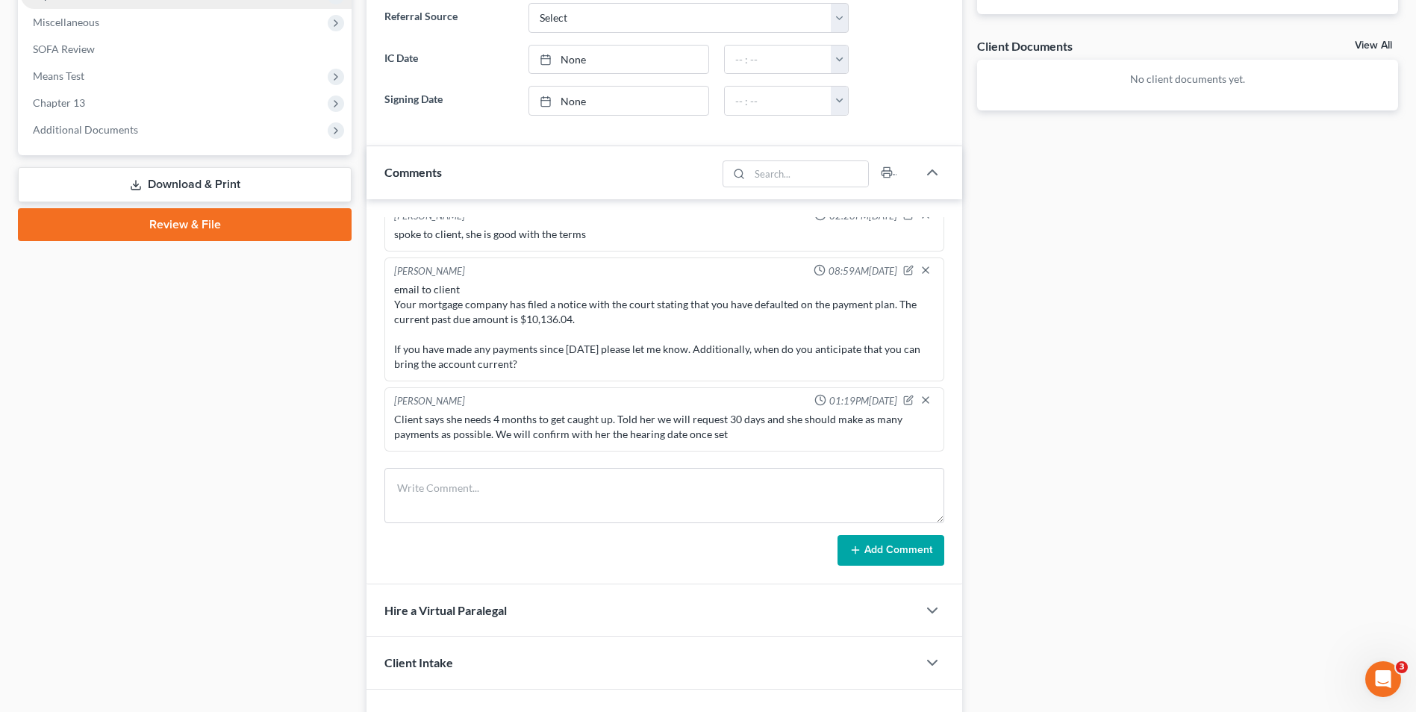
scroll to position [863, 0]
